Goal: Task Accomplishment & Management: Complete application form

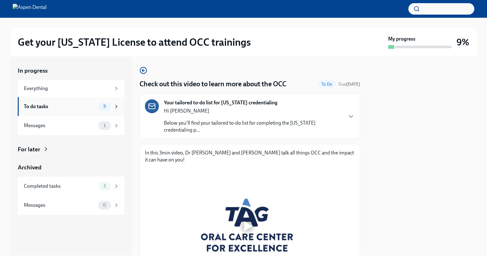
click at [60, 112] on div "To do tasks 5" at bounding box center [71, 106] width 107 height 19
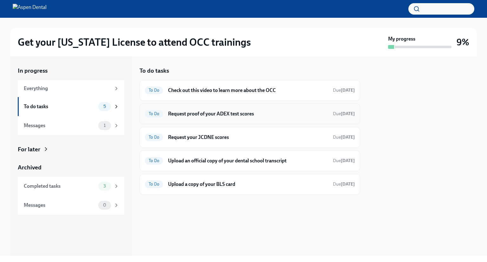
click at [207, 113] on h6 "Request proof of your ADEX test scores" at bounding box center [248, 113] width 160 height 7
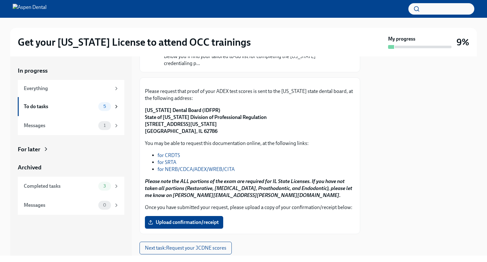
scroll to position [68, 0]
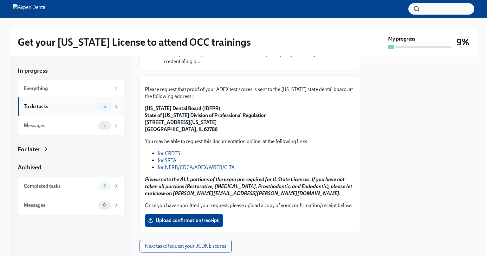
click at [112, 107] on div "5" at bounding box center [108, 106] width 21 height 9
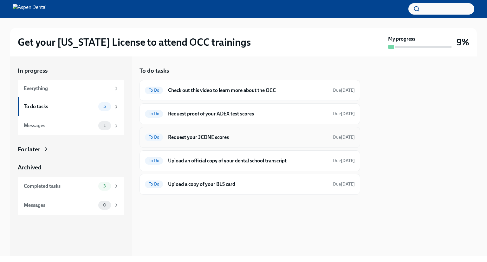
click at [190, 138] on h6 "Request your JCDNE scores" at bounding box center [248, 137] width 160 height 7
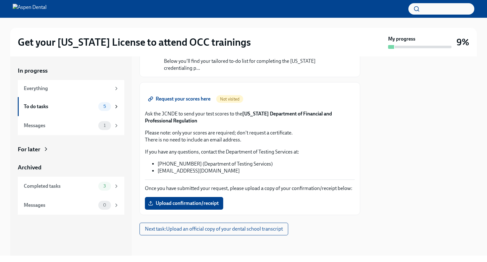
scroll to position [112, 0]
click at [93, 109] on div "To do tasks" at bounding box center [60, 106] width 72 height 7
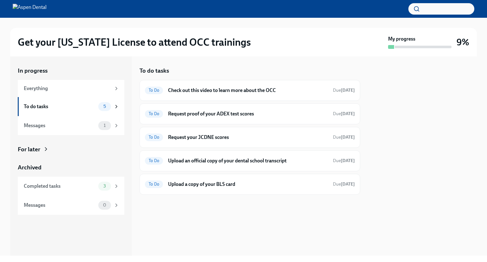
click at [432, 109] on div at bounding box center [422, 155] width 109 height 199
click at [219, 115] on h6 "Request proof of your ADEX test scores" at bounding box center [248, 113] width 160 height 7
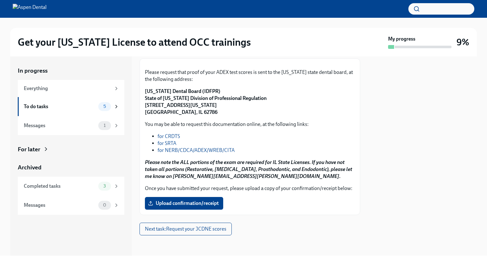
scroll to position [118, 0]
click at [200, 206] on span "Upload confirmation/receipt" at bounding box center [183, 203] width 69 height 6
click at [0, 0] on input "Upload confirmation/receipt" at bounding box center [0, 0] width 0 height 0
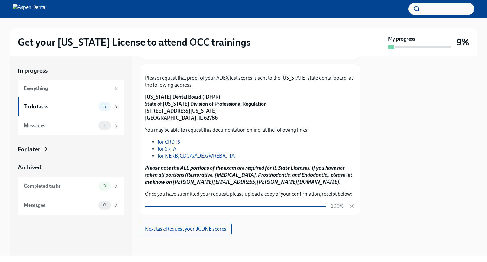
scroll to position [142, 0]
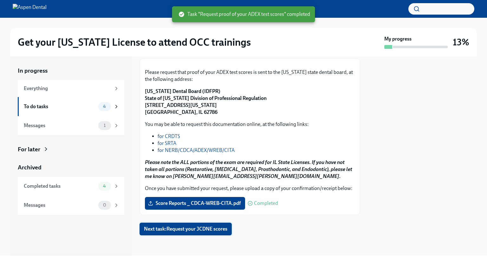
click at [218, 232] on span "Next task : Request your JCDNE scores" at bounding box center [185, 229] width 83 height 6
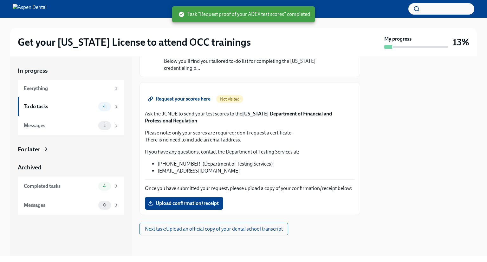
scroll to position [121, 0]
click at [203, 206] on span "Upload confirmation/receipt" at bounding box center [183, 203] width 69 height 6
click at [0, 0] on input "Upload confirmation/receipt" at bounding box center [0, 0] width 0 height 0
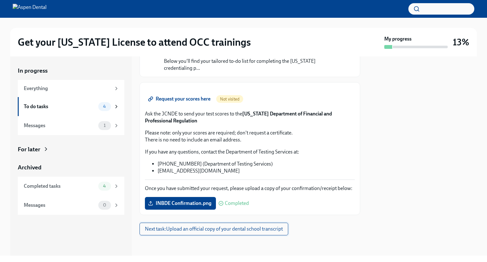
click at [237, 232] on span "Next task : Upload an official copy of your dental school transcript" at bounding box center [214, 229] width 138 height 6
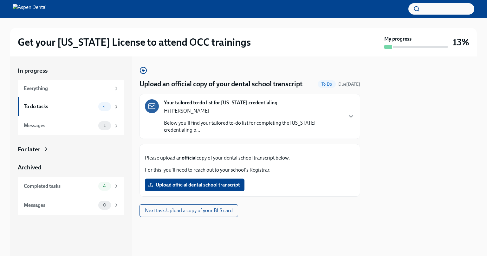
scroll to position [37, 0]
click at [230, 188] on span "Upload official dental school transcript" at bounding box center [194, 185] width 91 height 6
click at [0, 0] on input "Upload official dental school transcript" at bounding box center [0, 0] width 0 height 0
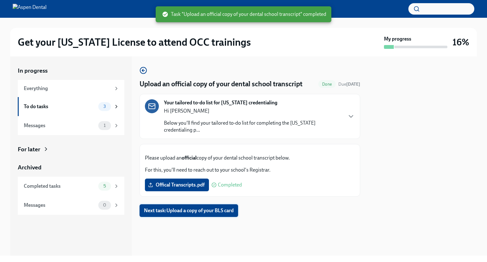
click at [161, 214] on span "Next task : Upload a copy of your BLS card" at bounding box center [189, 210] width 90 height 6
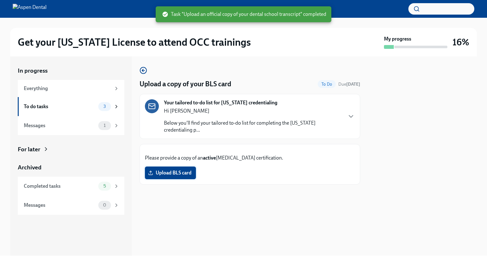
click at [161, 179] on label "Upload BLS card" at bounding box center [170, 172] width 51 height 13
click at [0, 0] on input "Upload BLS card" at bounding box center [0, 0] width 0 height 0
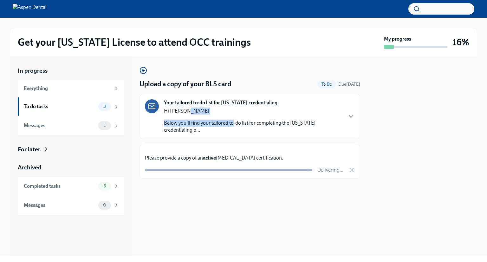
drag, startPoint x: 187, startPoint y: 111, endPoint x: 232, endPoint y: 128, distance: 48.5
click at [232, 128] on div "Your tailored to-do list for [US_STATE] credentialing Hi [PERSON_NAME] Below yo…" at bounding box center [250, 116] width 221 height 45
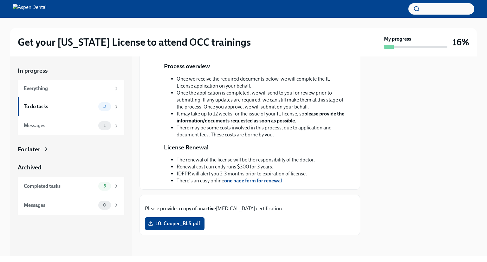
scroll to position [231, 0]
click at [114, 107] on icon at bounding box center [117, 107] width 6 height 6
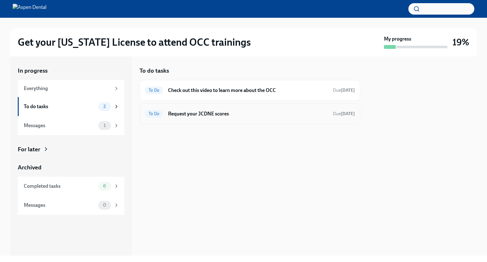
click at [205, 114] on h6 "Request your JCDNE scores" at bounding box center [248, 113] width 160 height 7
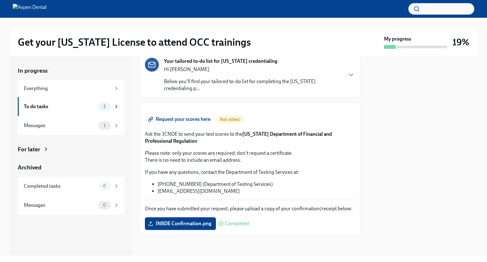
scroll to position [104, 0]
click at [204, 116] on span "Request your scores here" at bounding box center [179, 119] width 61 height 6
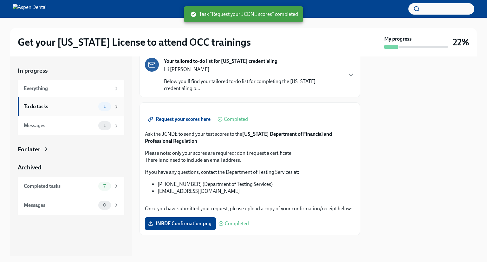
click at [116, 106] on icon at bounding box center [117, 107] width 6 height 6
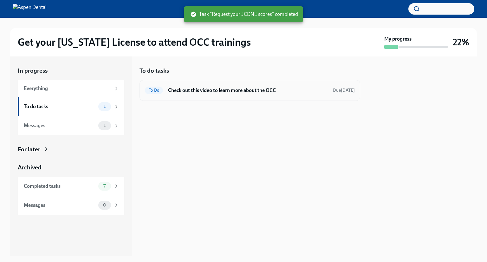
click at [216, 88] on h6 "Check out this video to learn more about the OCC" at bounding box center [248, 90] width 160 height 7
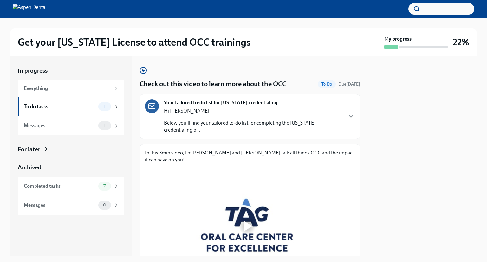
scroll to position [53, 0]
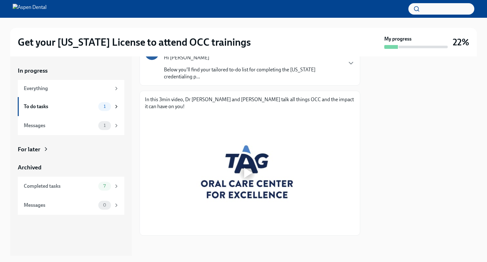
click at [245, 170] on div at bounding box center [248, 173] width 8 height 10
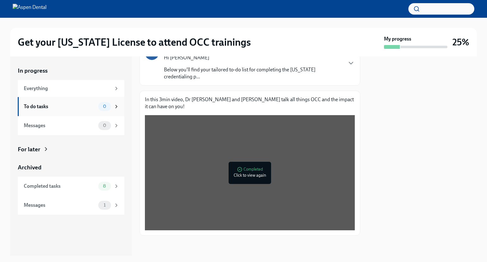
click at [77, 107] on div "To do tasks" at bounding box center [60, 106] width 72 height 7
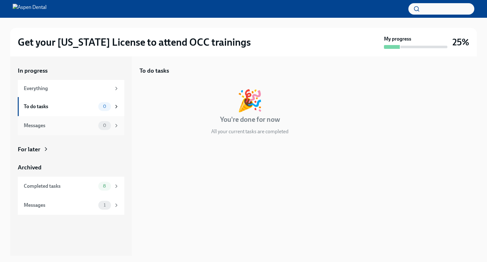
click at [74, 123] on div "Messages" at bounding box center [60, 125] width 72 height 7
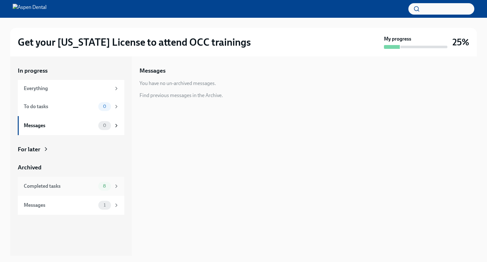
click at [55, 191] on div "Completed tasks 8" at bounding box center [71, 186] width 107 height 19
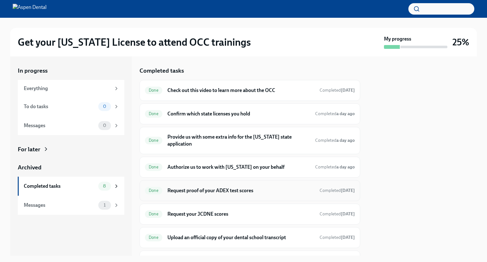
scroll to position [35, 0]
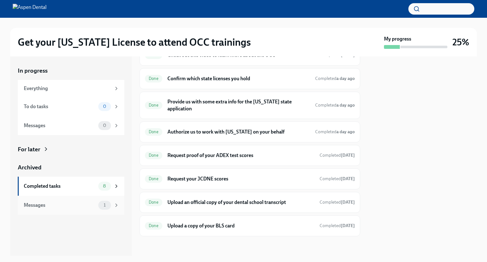
click at [56, 203] on div "Messages" at bounding box center [60, 205] width 72 height 7
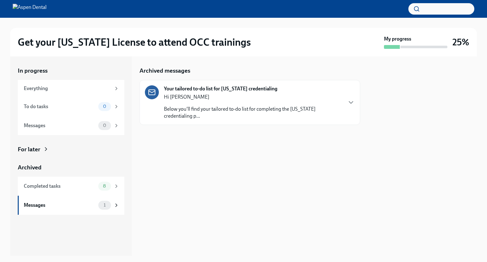
click at [216, 95] on p "Hi [PERSON_NAME]" at bounding box center [253, 97] width 178 height 7
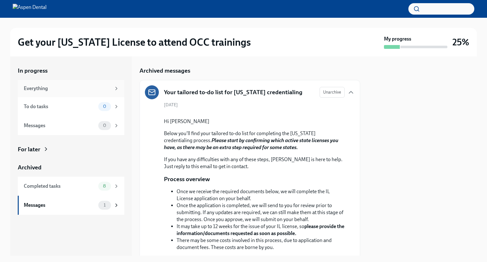
click at [44, 89] on div "Everything" at bounding box center [67, 88] width 87 height 7
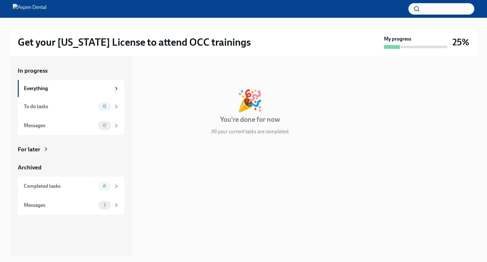
click at [404, 49] on div at bounding box center [415, 47] width 63 height 4
click at [458, 42] on h3 "25%" at bounding box center [460, 41] width 17 height 11
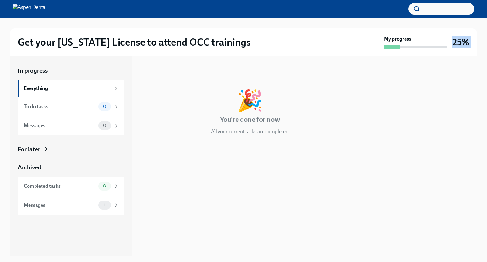
click at [458, 42] on h3 "25%" at bounding box center [460, 41] width 17 height 11
click at [437, 43] on div "My progress" at bounding box center [415, 42] width 63 height 13
drag, startPoint x: 437, startPoint y: 43, endPoint x: 427, endPoint y: 54, distance: 14.1
click at [427, 54] on div "Get your [US_STATE] License to attend OCC trainings My progress 25%" at bounding box center [243, 42] width 467 height 29
